Goal: Task Accomplishment & Management: Complete application form

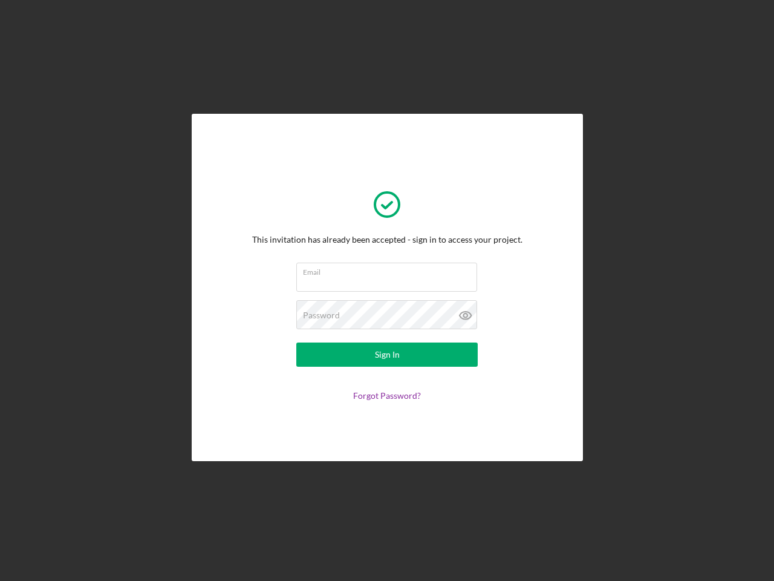
click at [387, 290] on input "Email" at bounding box center [386, 277] width 181 height 29
click at [466, 315] on icon at bounding box center [466, 315] width 30 height 30
